Goal: Transaction & Acquisition: Purchase product/service

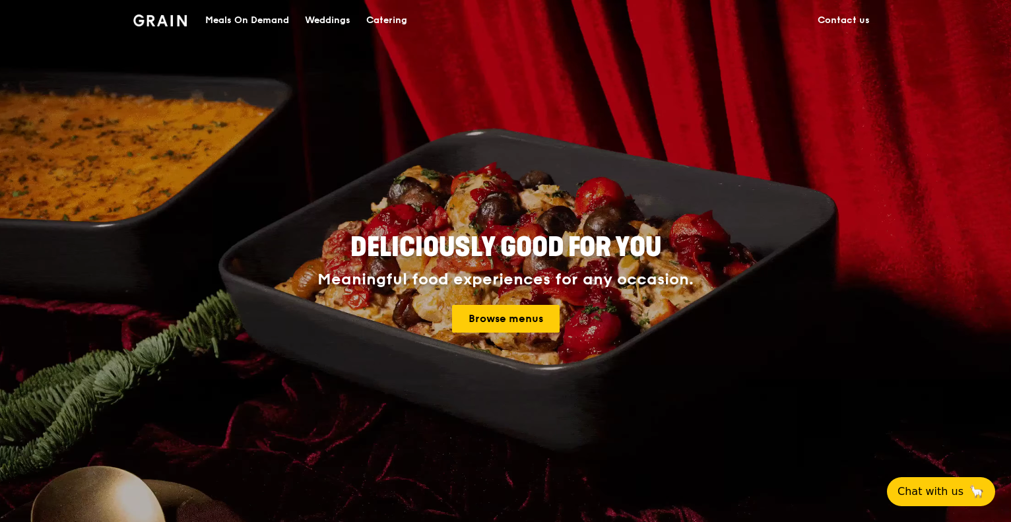
click at [234, 20] on div "Meals On Demand" at bounding box center [247, 21] width 84 height 40
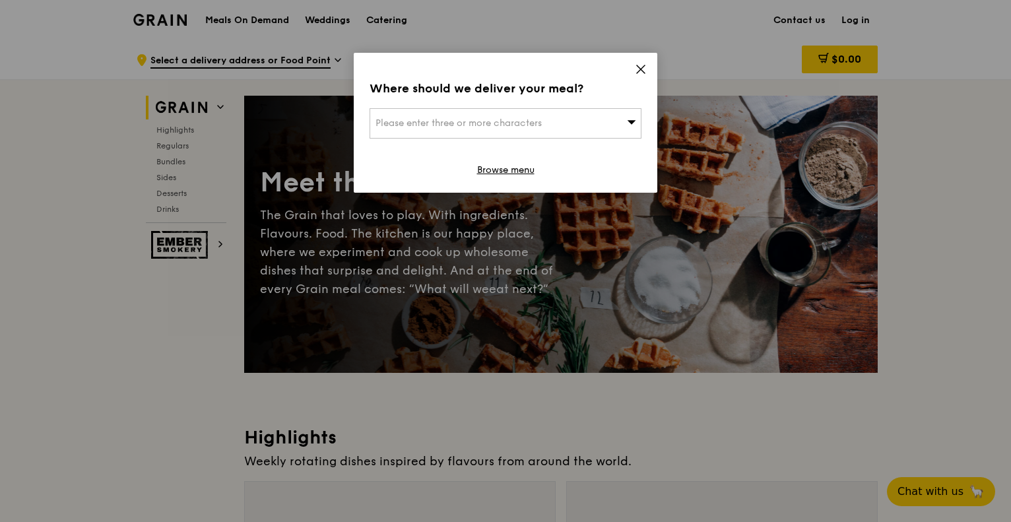
click at [646, 69] on icon at bounding box center [641, 69] width 12 height 12
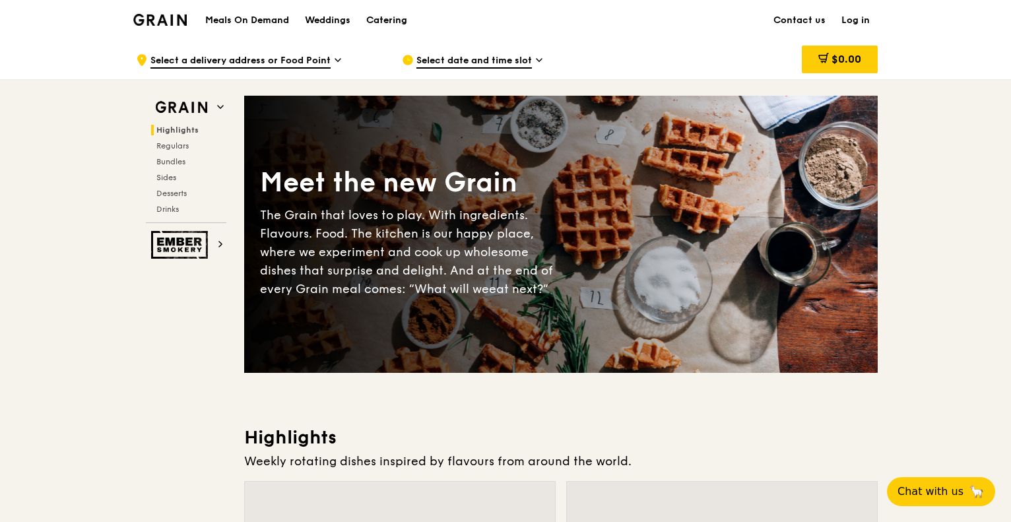
click at [395, 16] on div "Catering" at bounding box center [386, 21] width 41 height 40
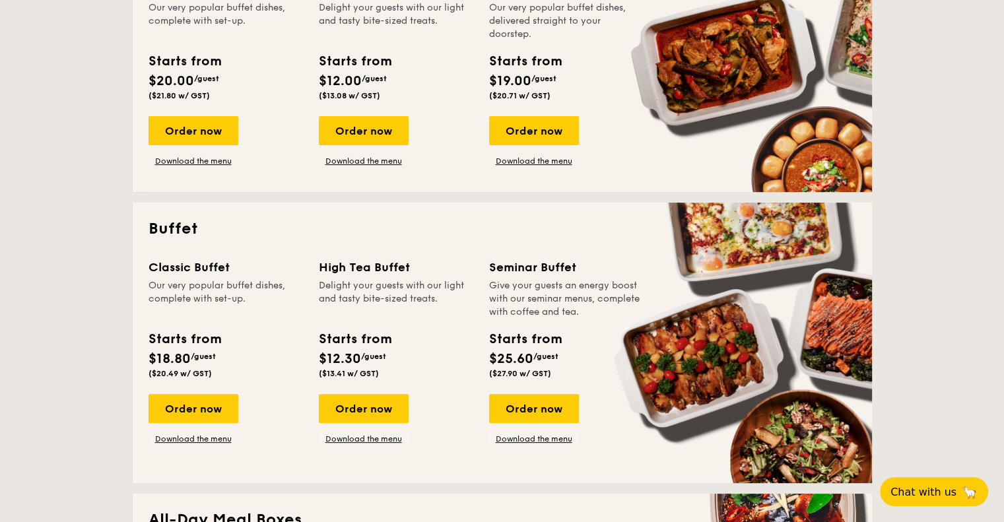
scroll to position [330, 0]
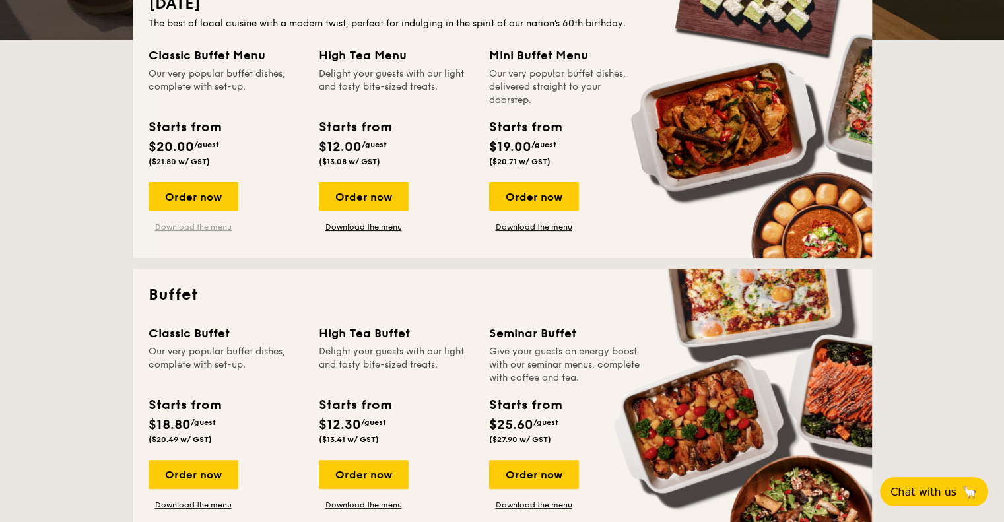
click at [177, 223] on link "Download the menu" at bounding box center [193, 227] width 90 height 11
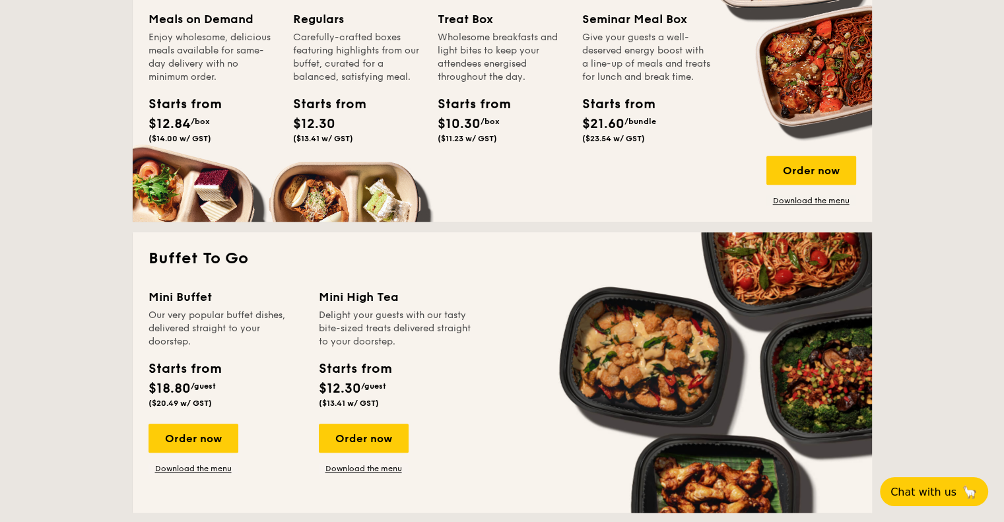
scroll to position [1122, 0]
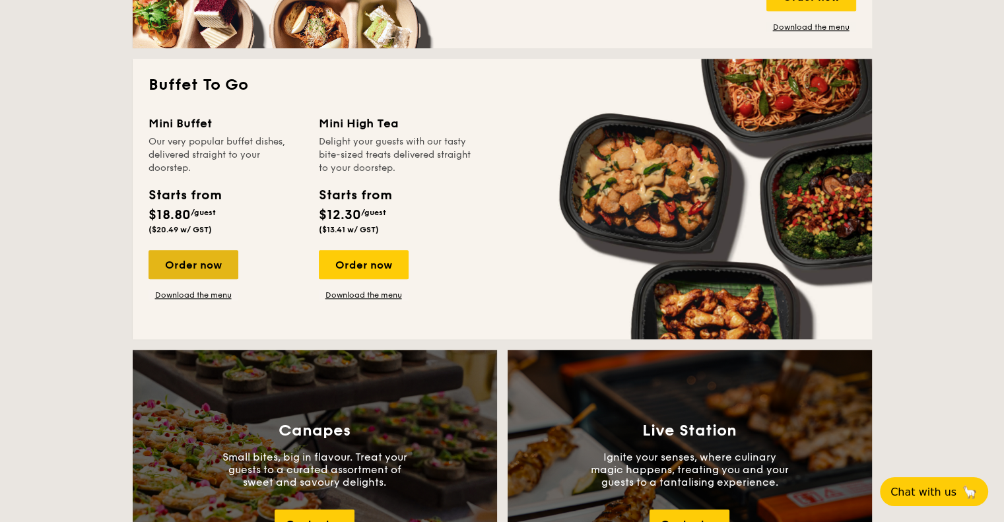
click at [209, 276] on div "Order now" at bounding box center [193, 264] width 90 height 29
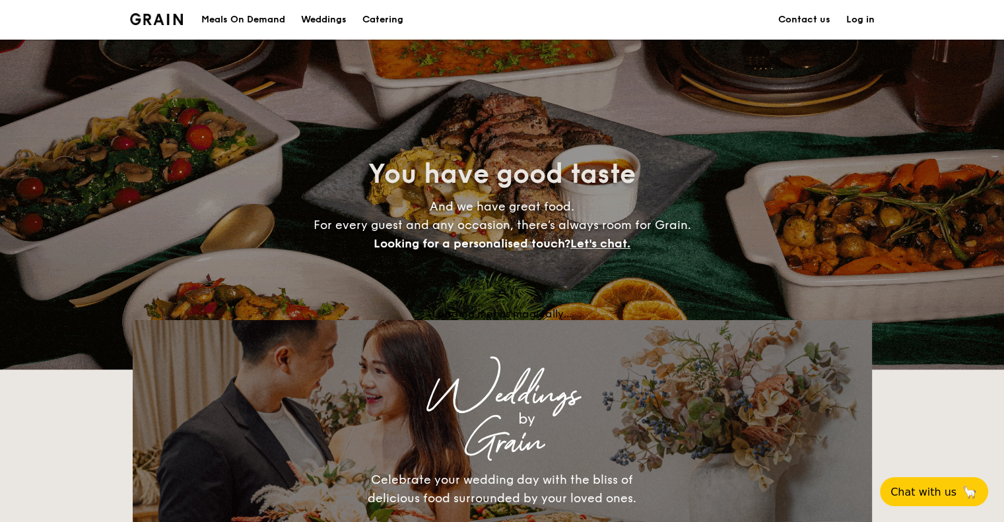
scroll to position [2563, 0]
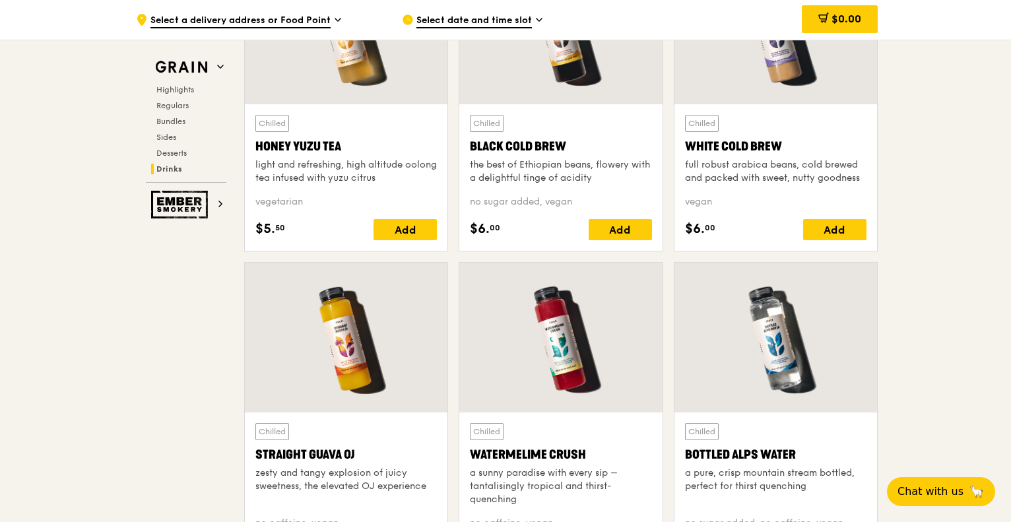
scroll to position [5213, 0]
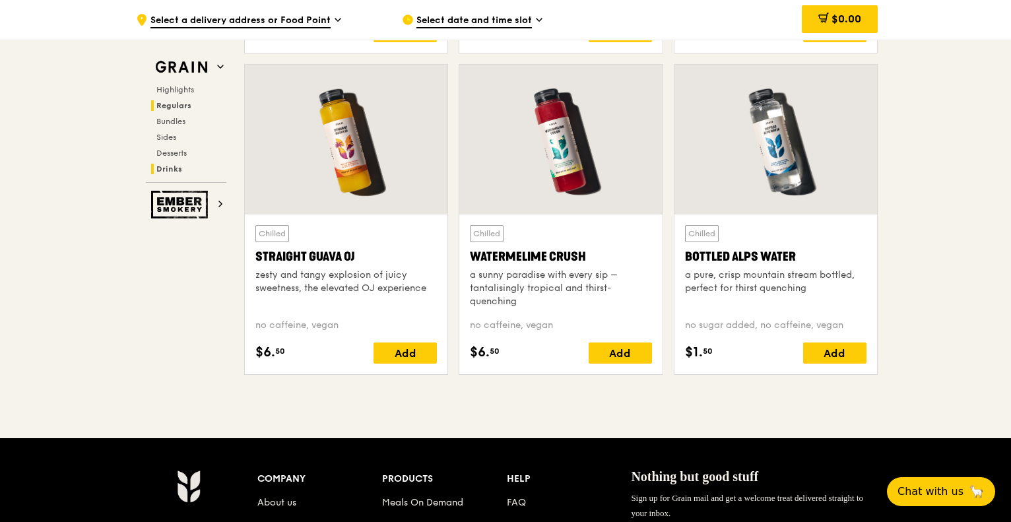
click at [178, 106] on span "Regulars" at bounding box center [173, 105] width 35 height 9
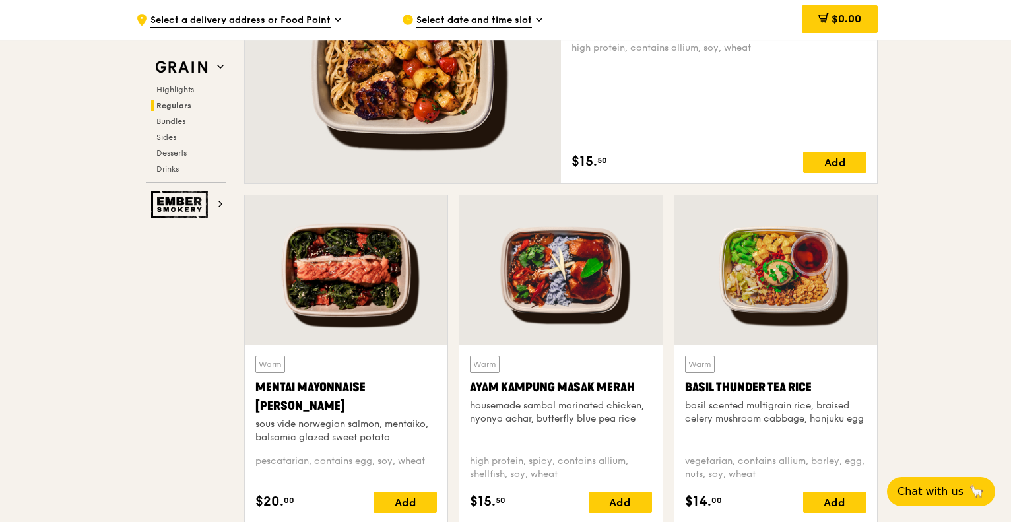
scroll to position [854, 0]
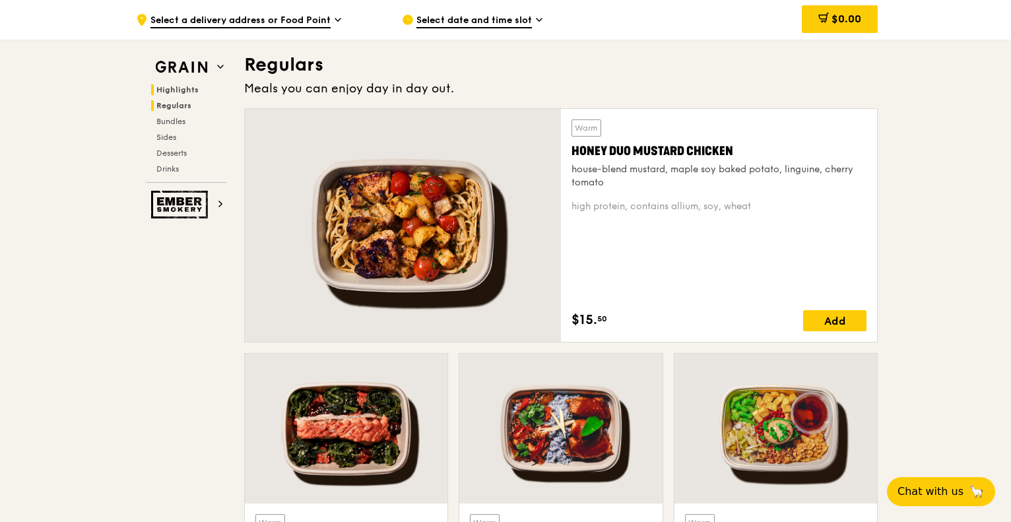
click at [179, 88] on span "Highlights" at bounding box center [177, 89] width 42 height 9
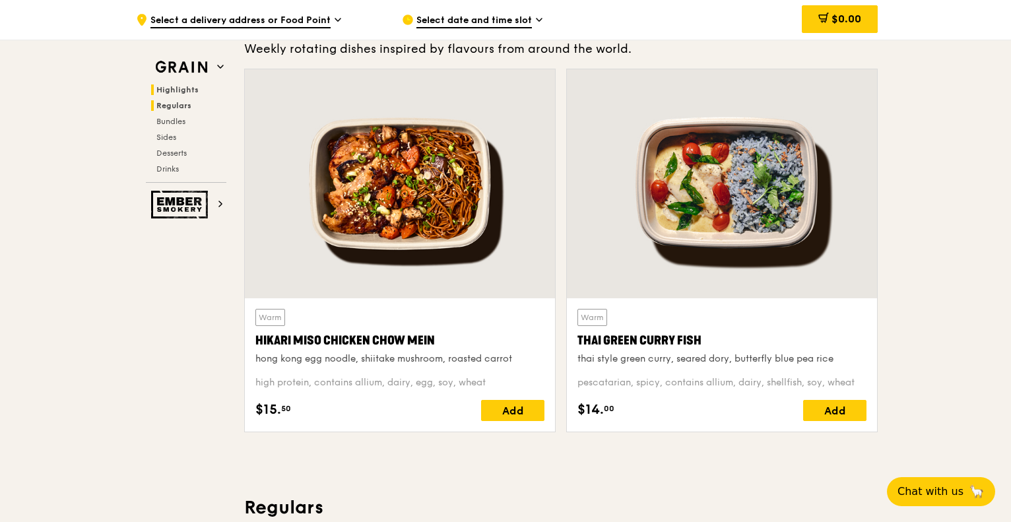
scroll to position [372, 0]
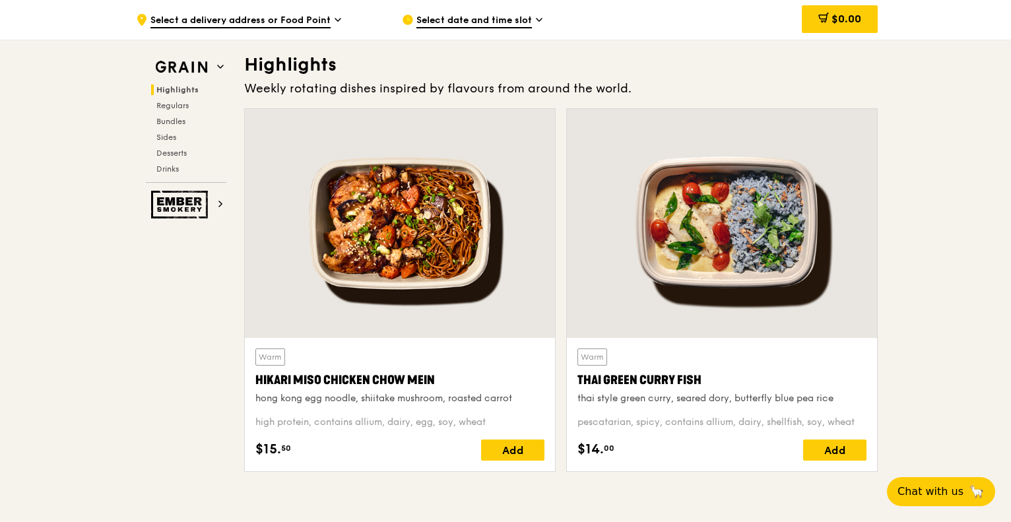
click at [174, 129] on div "Highlights Regulars Bundles Sides Desserts Drinks" at bounding box center [186, 129] width 81 height 90
click at [177, 124] on span "Bundles" at bounding box center [171, 121] width 31 height 9
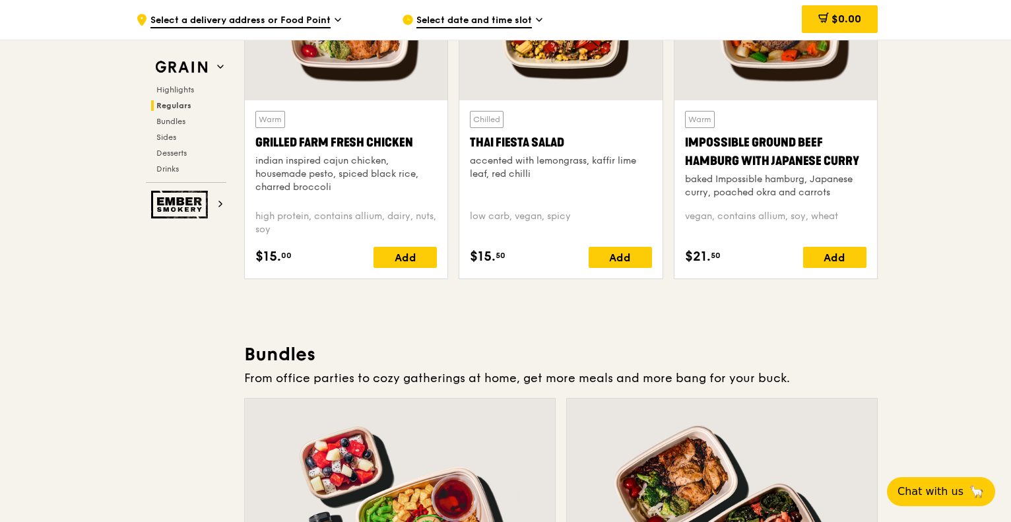
scroll to position [1886, 0]
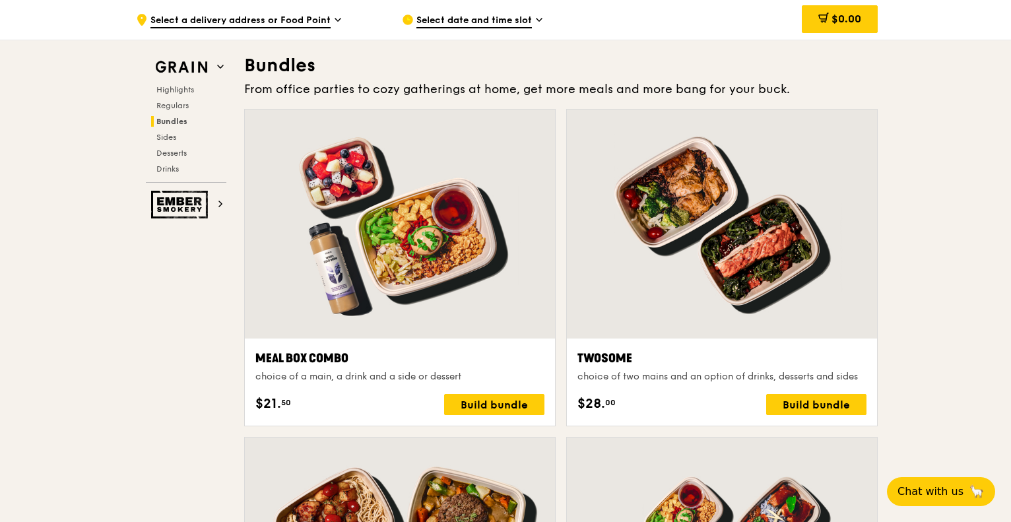
click at [174, 145] on div "Highlights Regulars Bundles Sides Desserts Drinks" at bounding box center [186, 129] width 81 height 90
click at [173, 136] on span "Sides" at bounding box center [166, 137] width 21 height 9
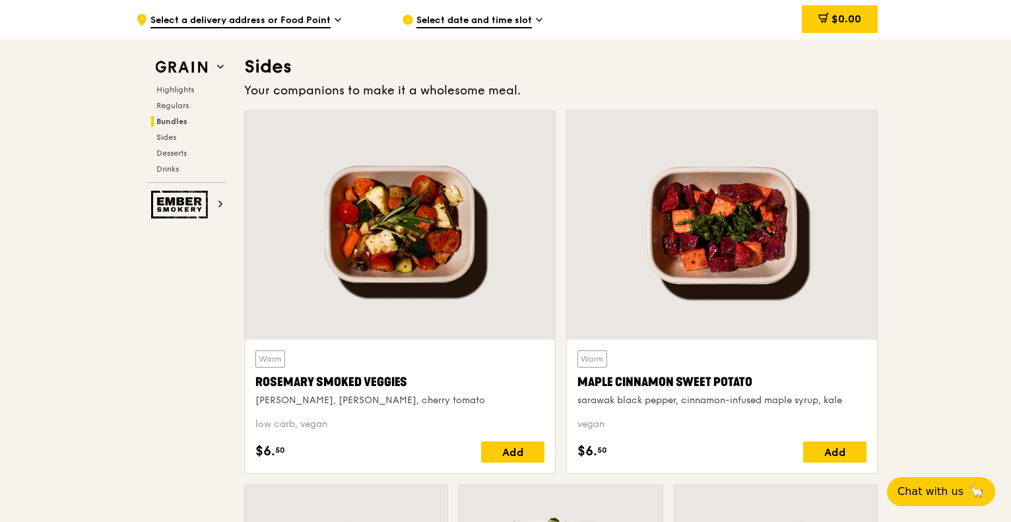
scroll to position [2924, 0]
click at [175, 150] on span "Desserts" at bounding box center [173, 152] width 34 height 9
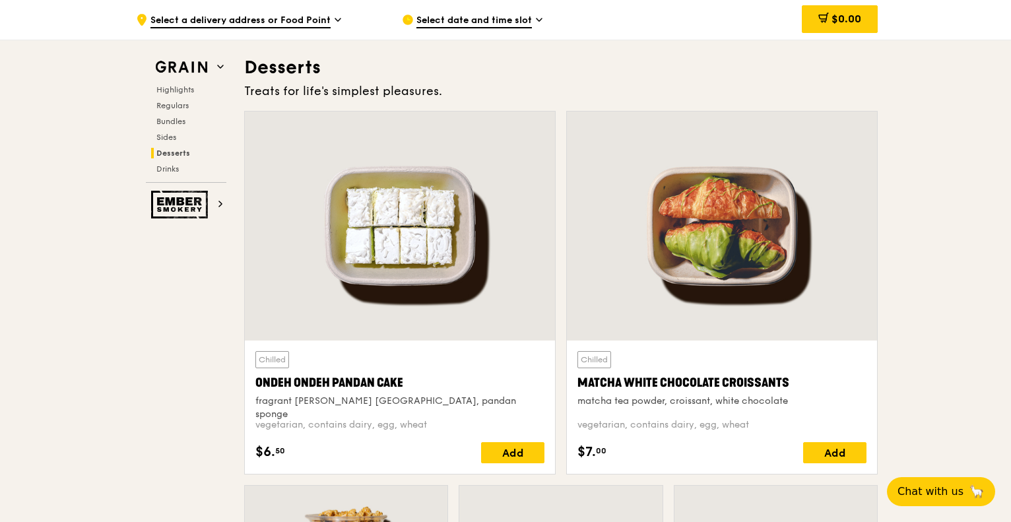
scroll to position [3747, 0]
click at [172, 106] on span "Regulars" at bounding box center [173, 105] width 35 height 9
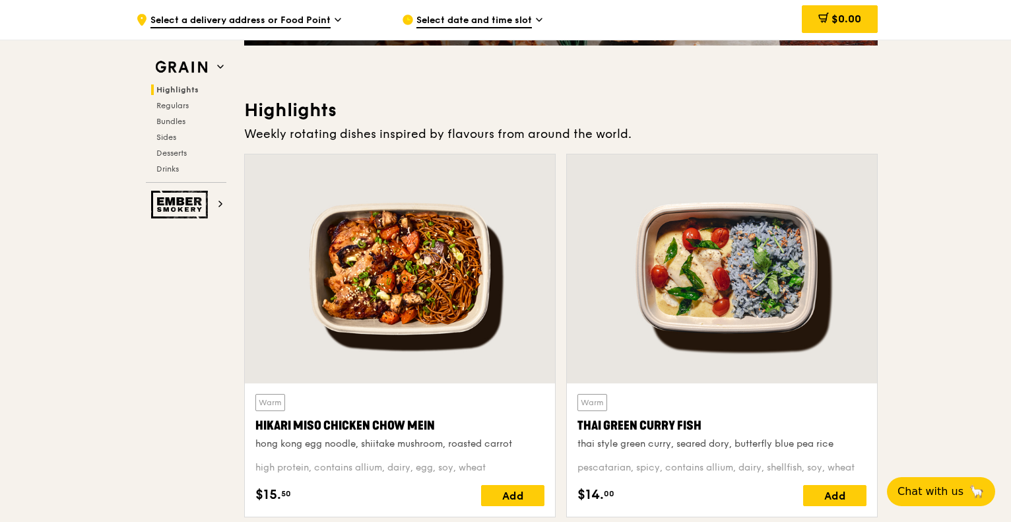
scroll to position [0, 0]
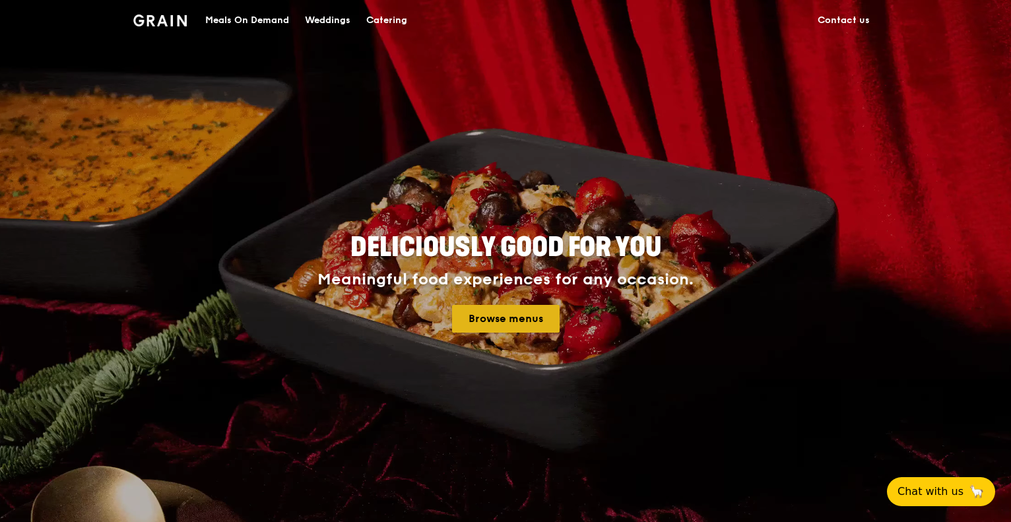
click at [493, 317] on link "Browse menus" at bounding box center [506, 319] width 108 height 28
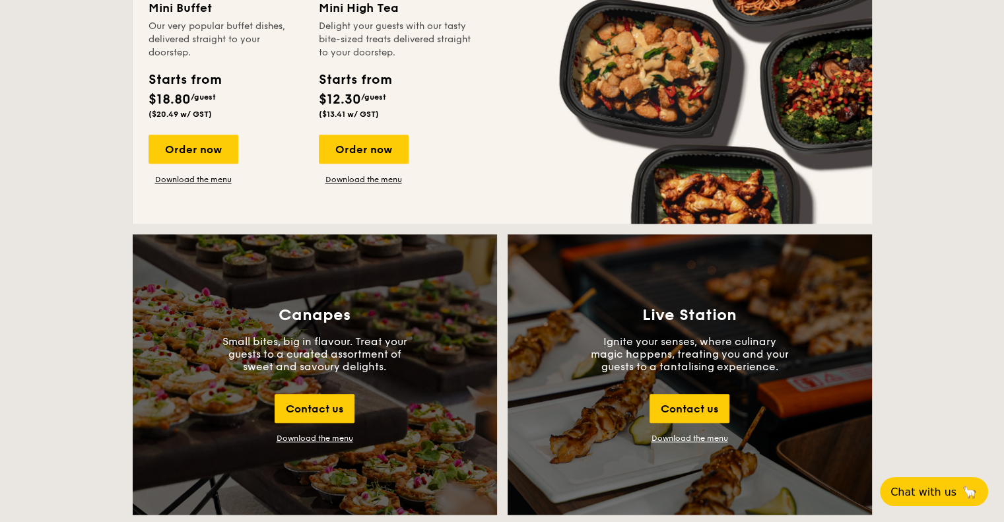
scroll to position [1254, 0]
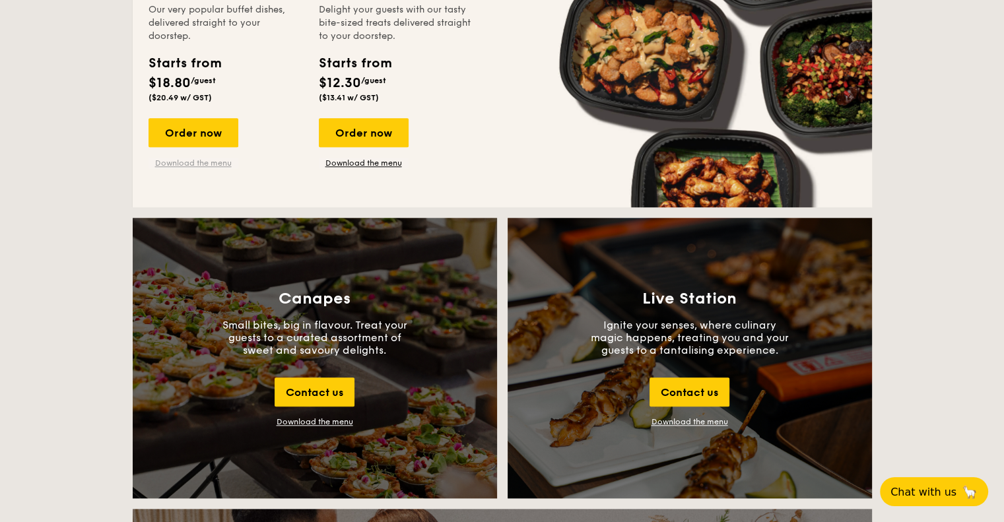
click at [187, 165] on link "Download the menu" at bounding box center [193, 163] width 90 height 11
